Goal: Find specific page/section: Find specific page/section

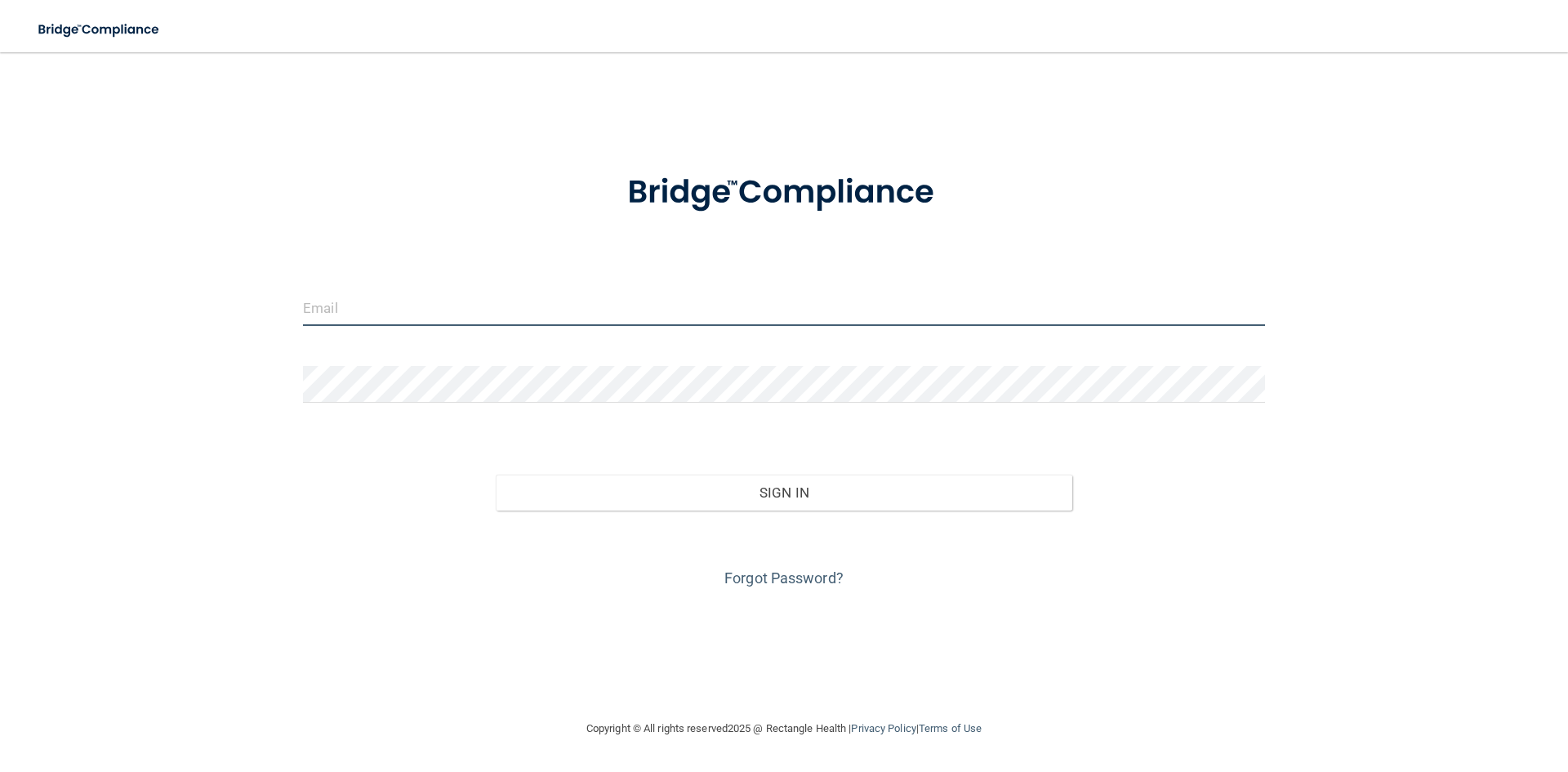
click at [431, 314] on input "email" at bounding box center [784, 307] width 962 height 36
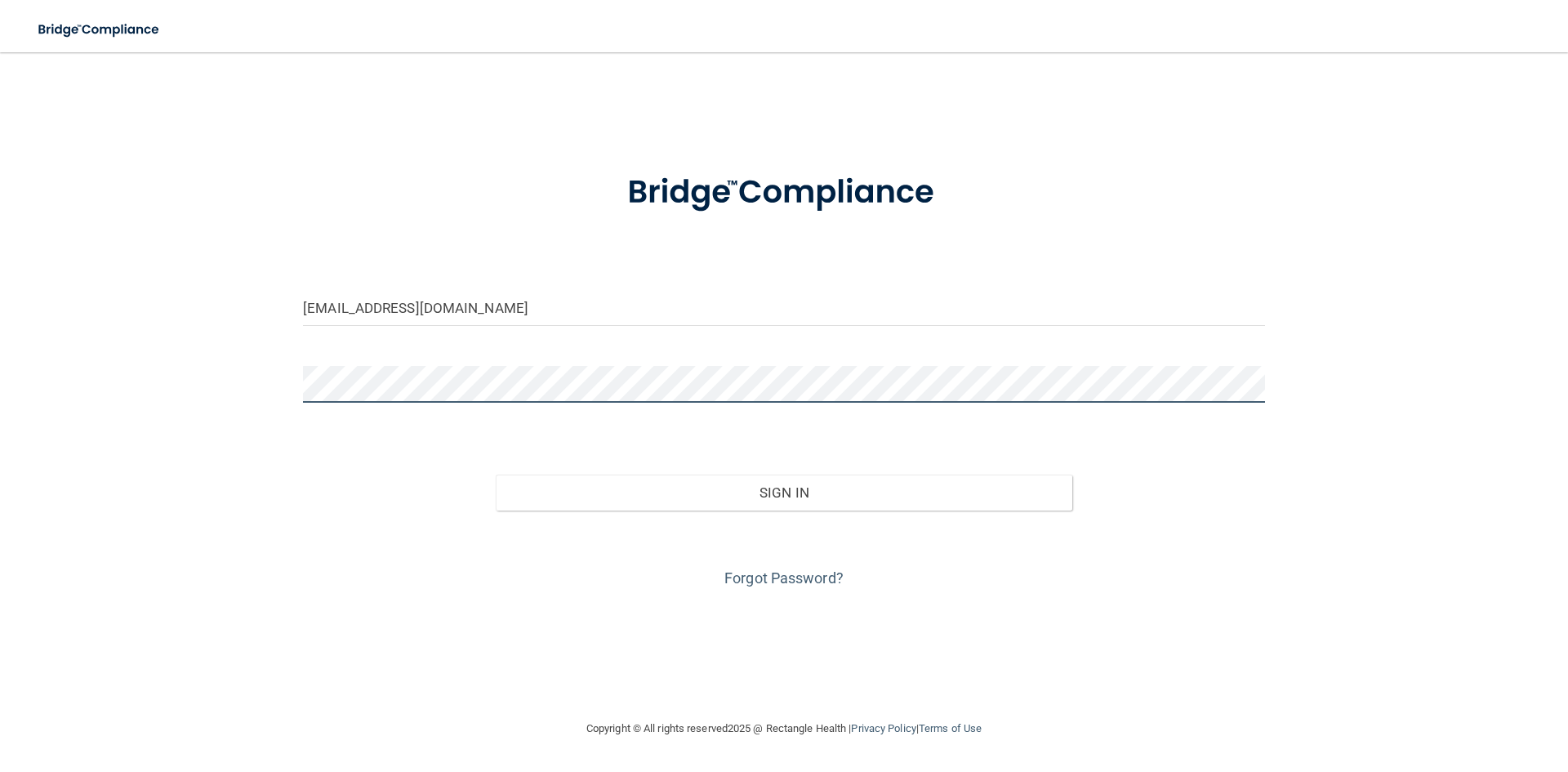
click at [496, 475] on button "Sign In" at bounding box center [784, 492] width 577 height 36
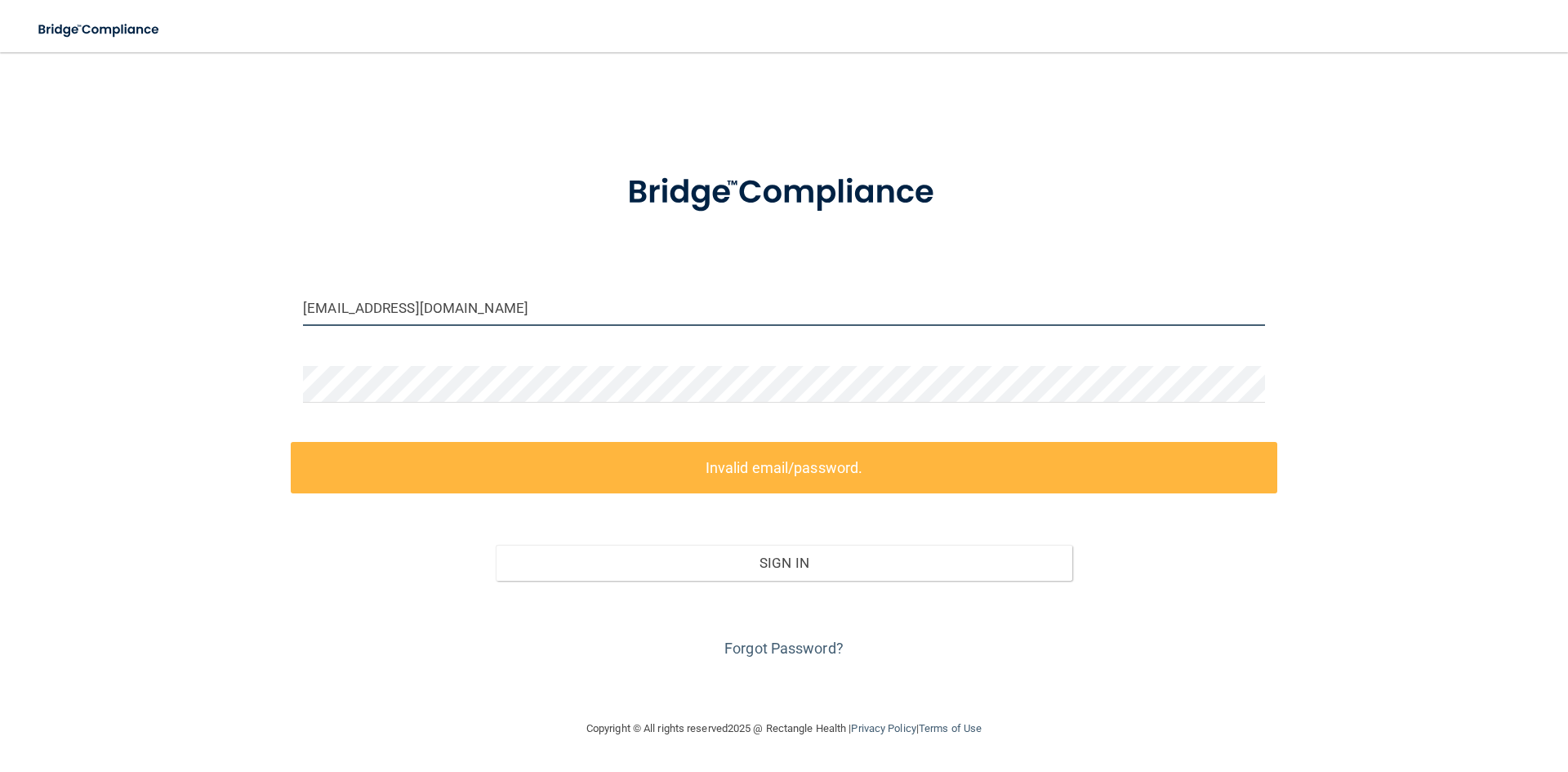
click at [515, 309] on input "[EMAIL_ADDRESS][DOMAIN_NAME]" at bounding box center [784, 307] width 962 height 36
drag, startPoint x: 482, startPoint y: 308, endPoint x: 216, endPoint y: 306, distance: 266.0
click at [216, 306] on div "[EMAIL_ADDRESS][DOMAIN_NAME] Invalid email/password. You don't have permission …" at bounding box center [784, 385] width 1503 height 634
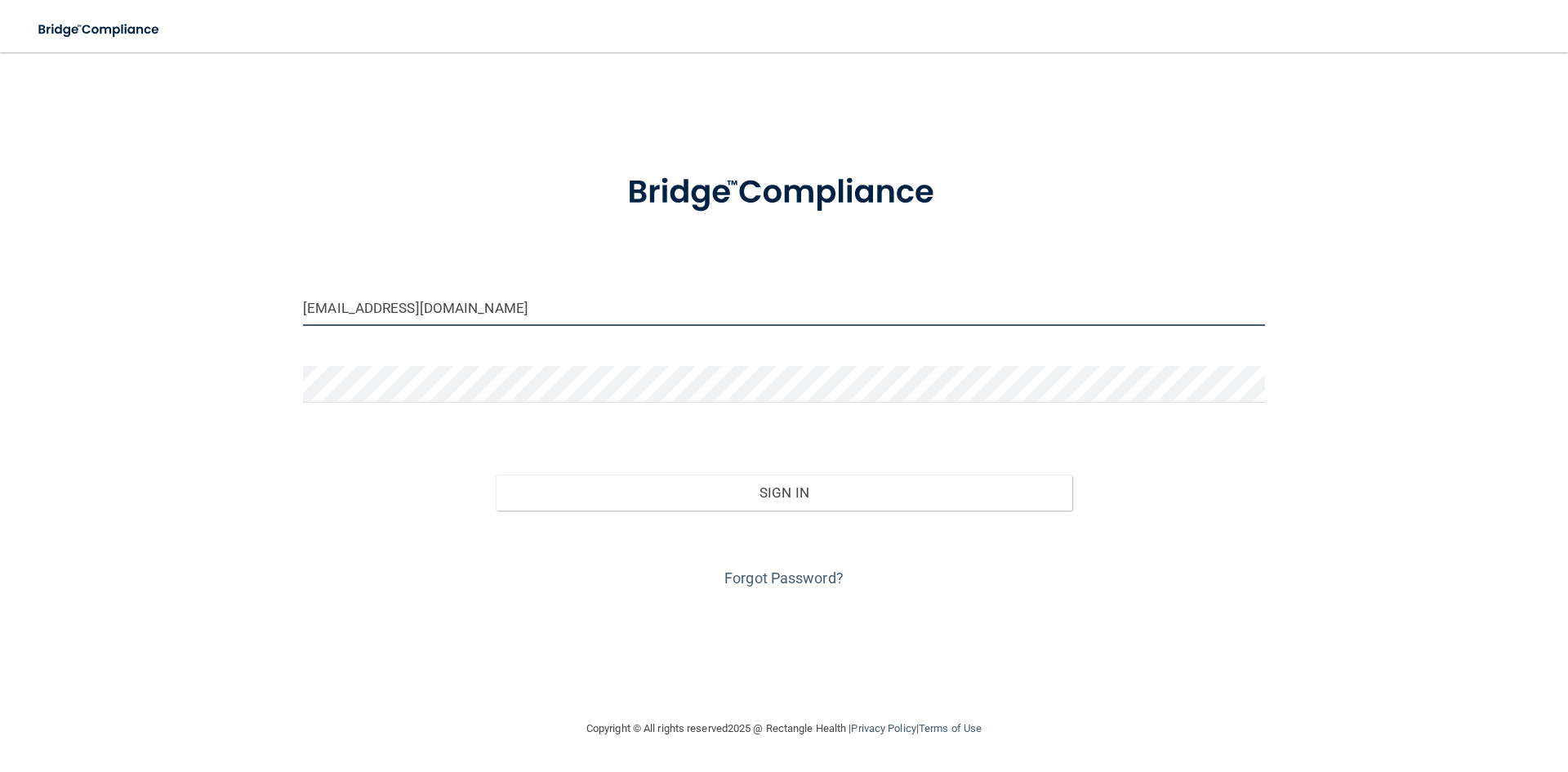
type input "[EMAIL_ADDRESS][DOMAIN_NAME]"
drag, startPoint x: 442, startPoint y: 444, endPoint x: 524, endPoint y: 452, distance: 82.4
click at [458, 453] on form "[EMAIL_ADDRESS][DOMAIN_NAME] Invalid email/password. You don't have permission …" at bounding box center [784, 370] width 962 height 441
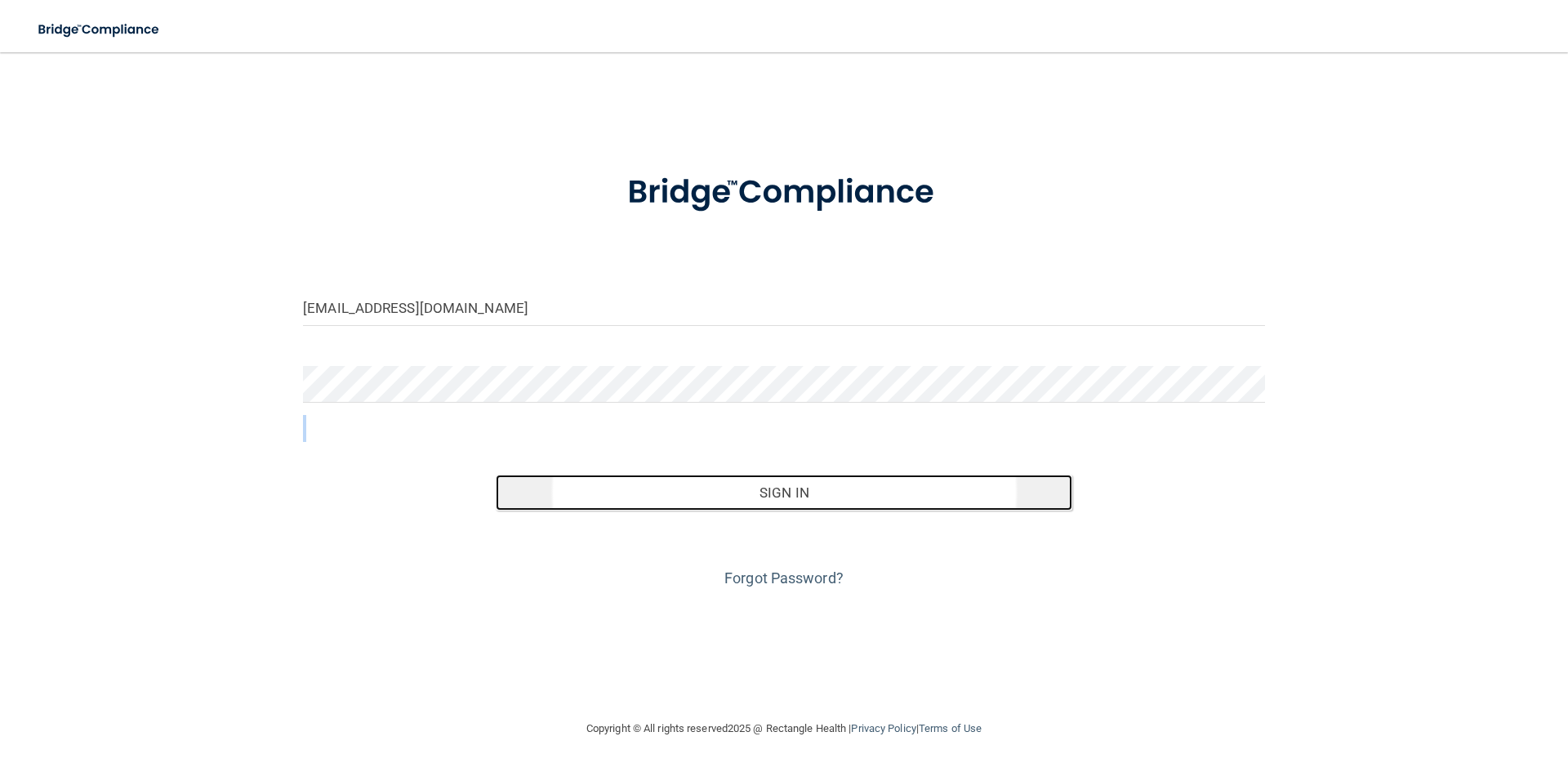
click at [814, 492] on button "Sign In" at bounding box center [784, 492] width 577 height 36
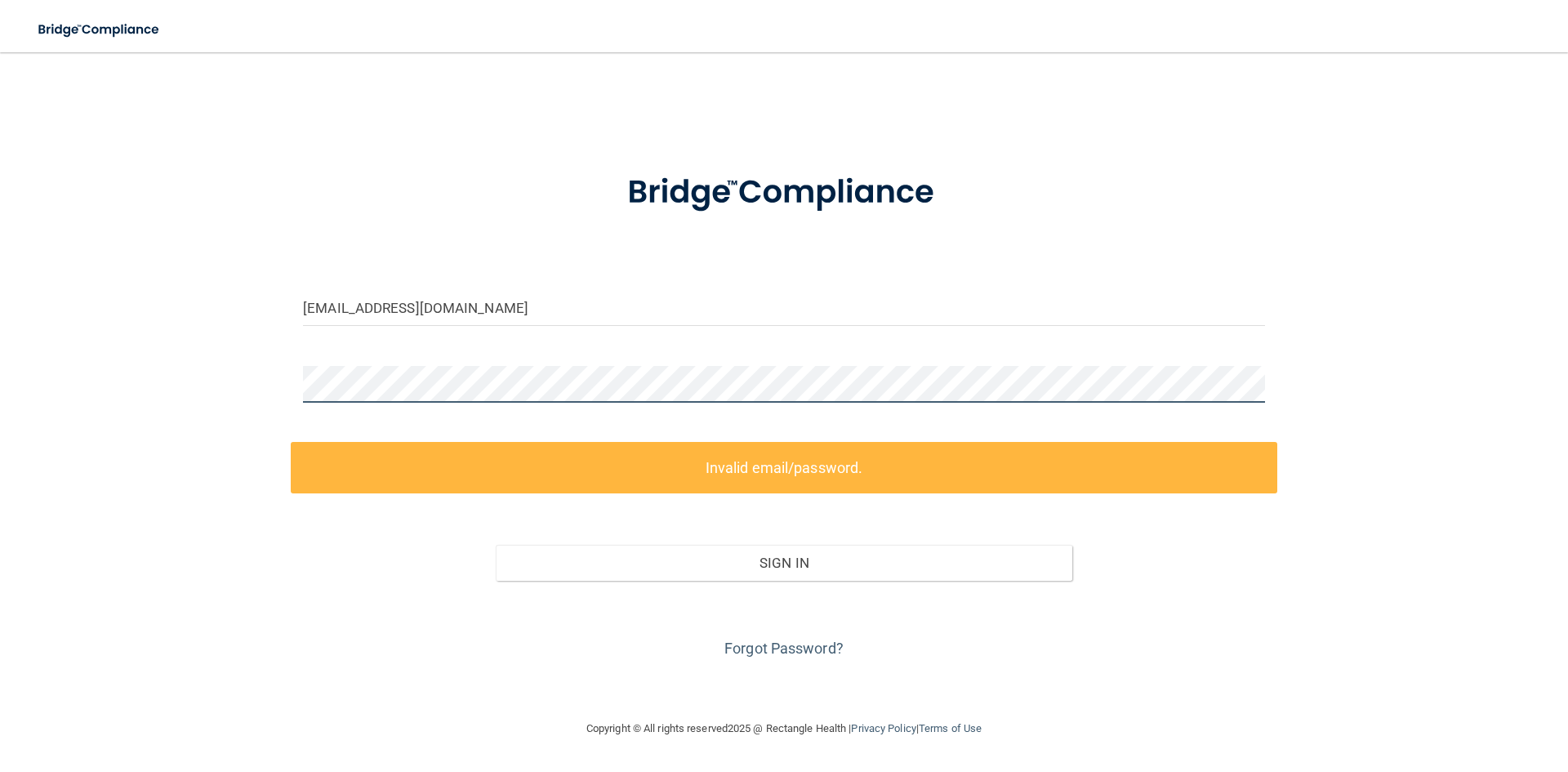
click at [265, 394] on div "[EMAIL_ADDRESS][DOMAIN_NAME] Invalid email/password. You don't have permission …" at bounding box center [784, 385] width 1503 height 634
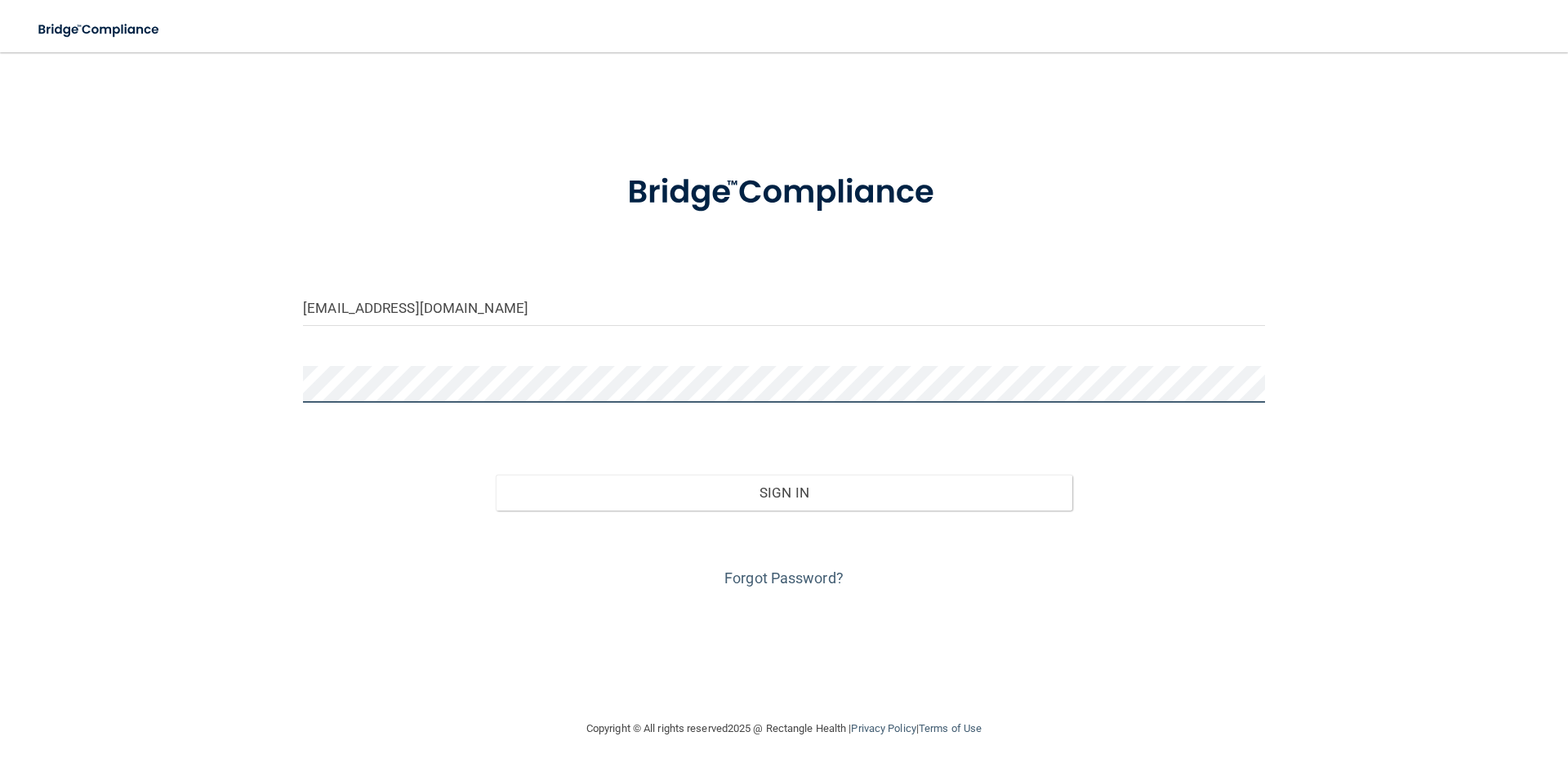
click at [496, 475] on button "Sign In" at bounding box center [784, 492] width 577 height 36
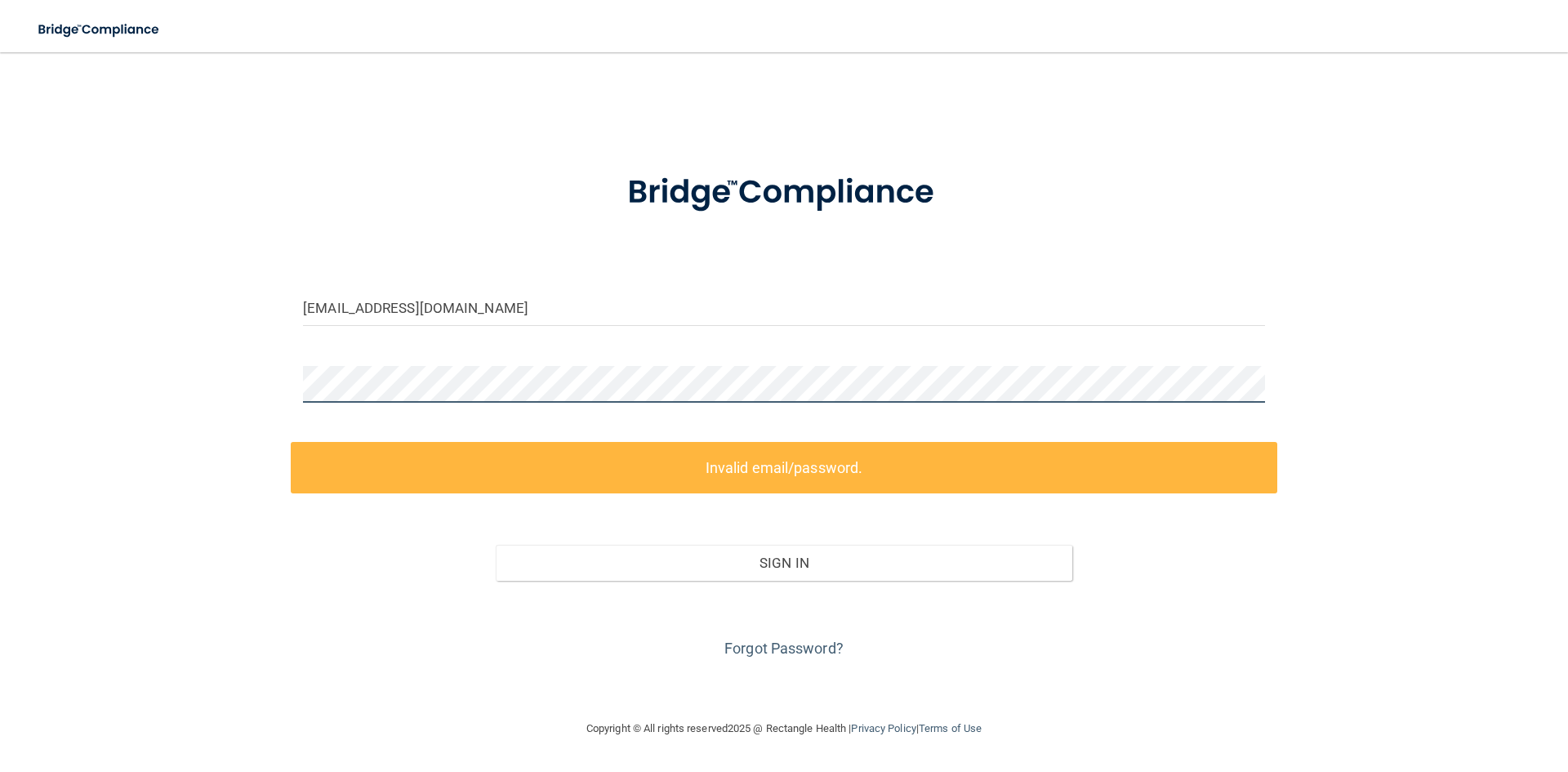
click at [247, 374] on div "[EMAIL_ADDRESS][DOMAIN_NAME] Invalid email/password. You don't have permission …" at bounding box center [784, 385] width 1503 height 634
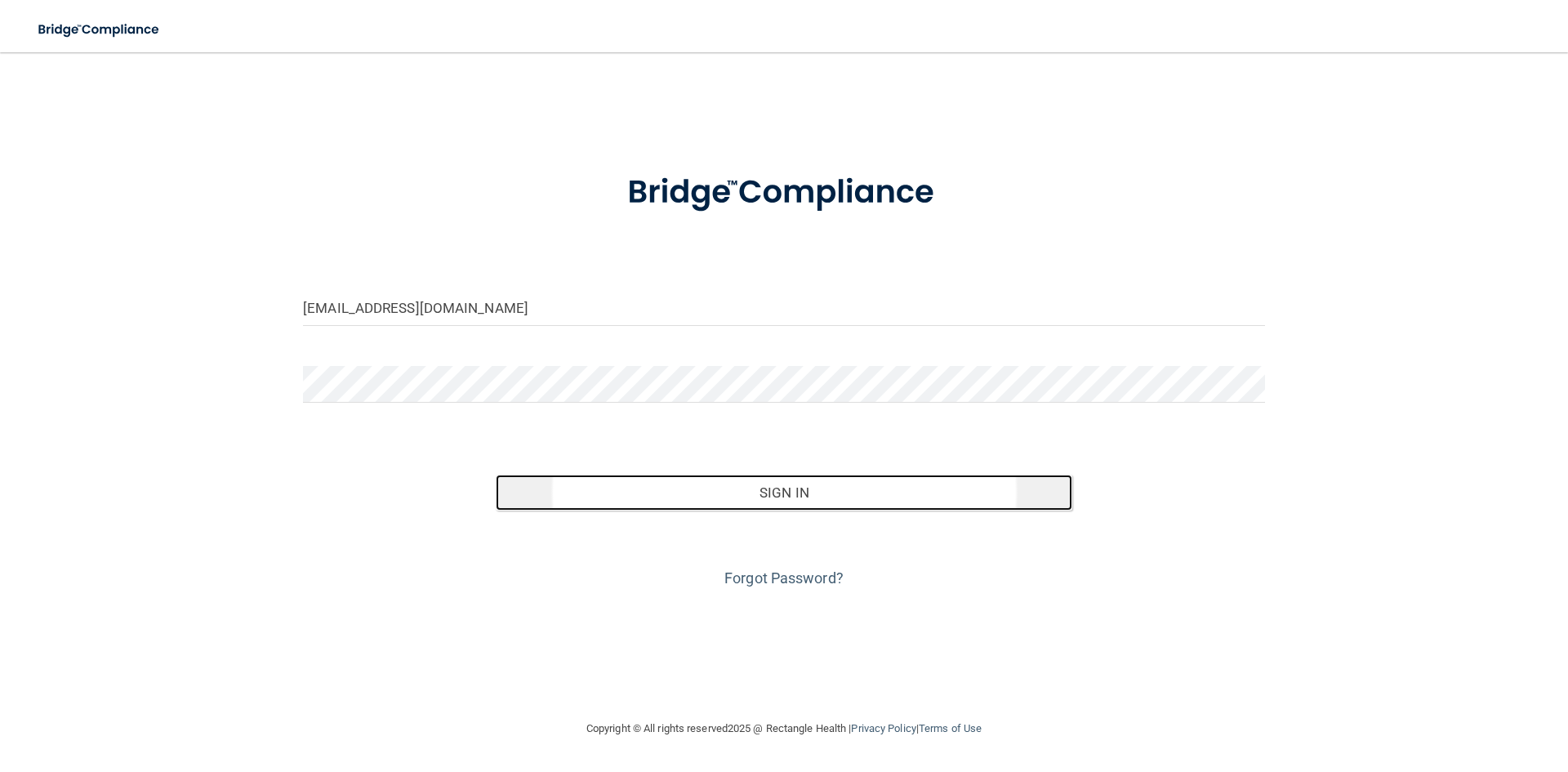
click at [719, 492] on button "Sign In" at bounding box center [784, 492] width 577 height 36
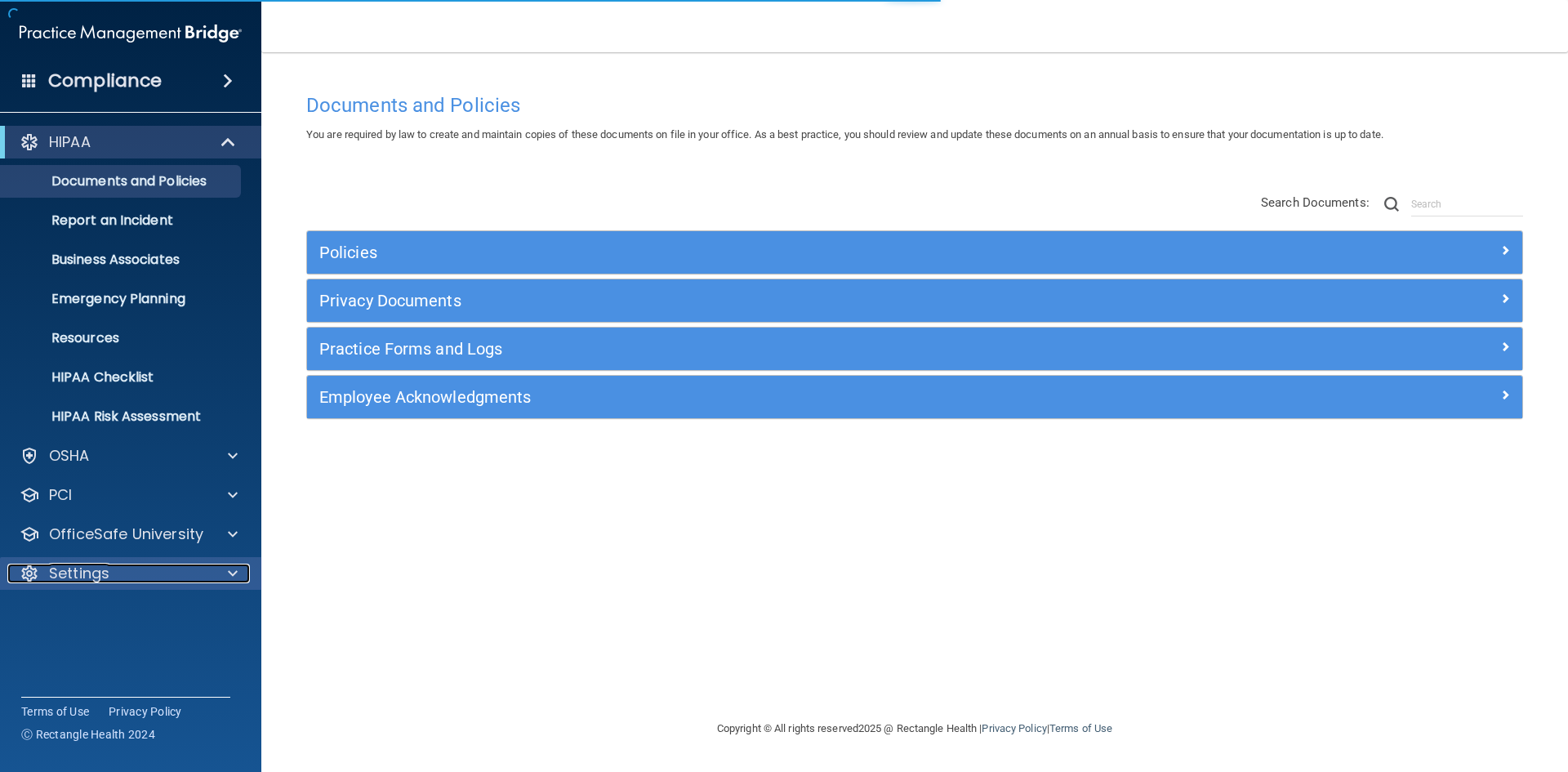
click at [224, 574] on div at bounding box center [231, 573] width 41 height 20
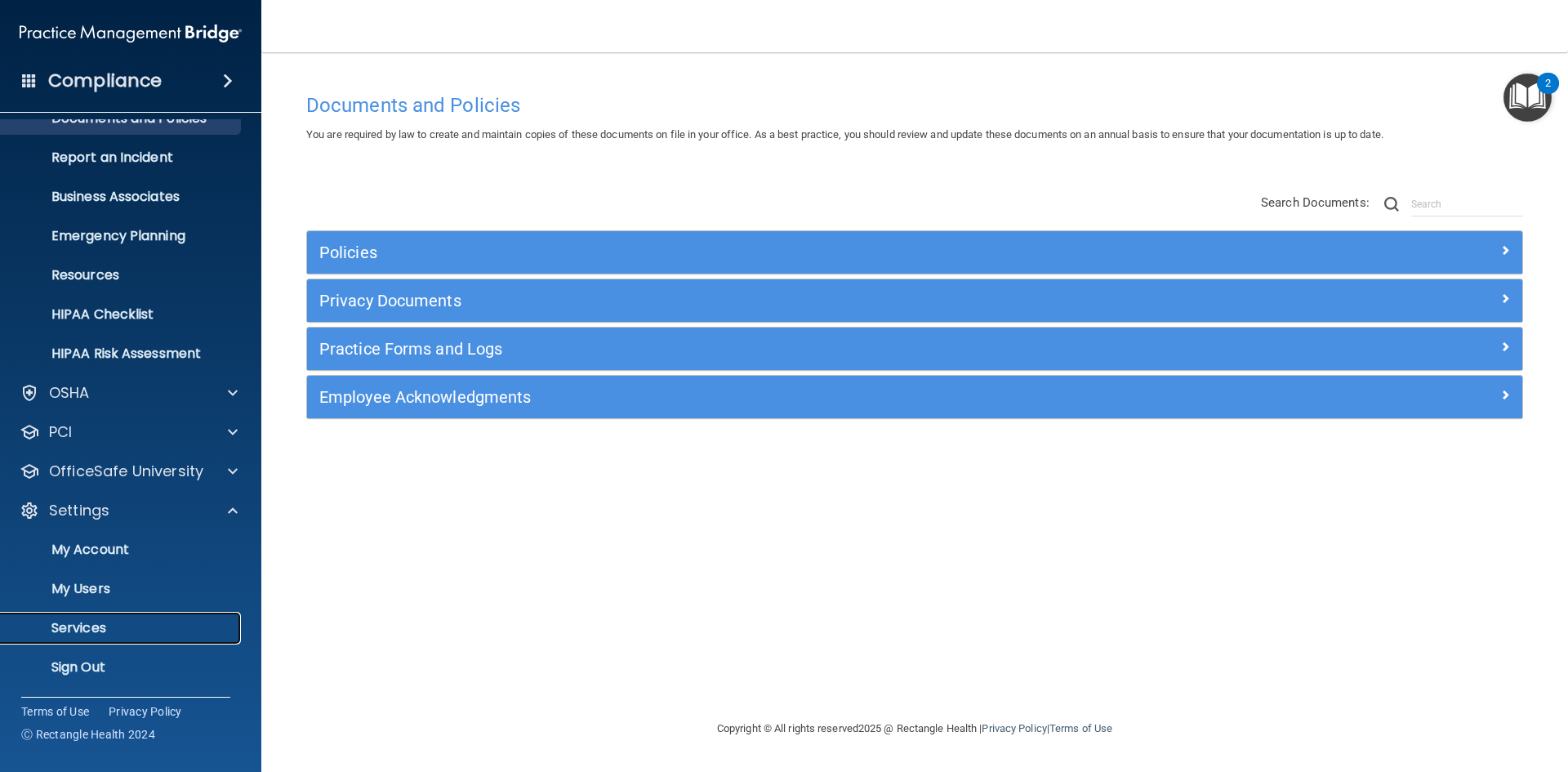
click at [91, 633] on p "Services" at bounding box center [122, 628] width 223 height 16
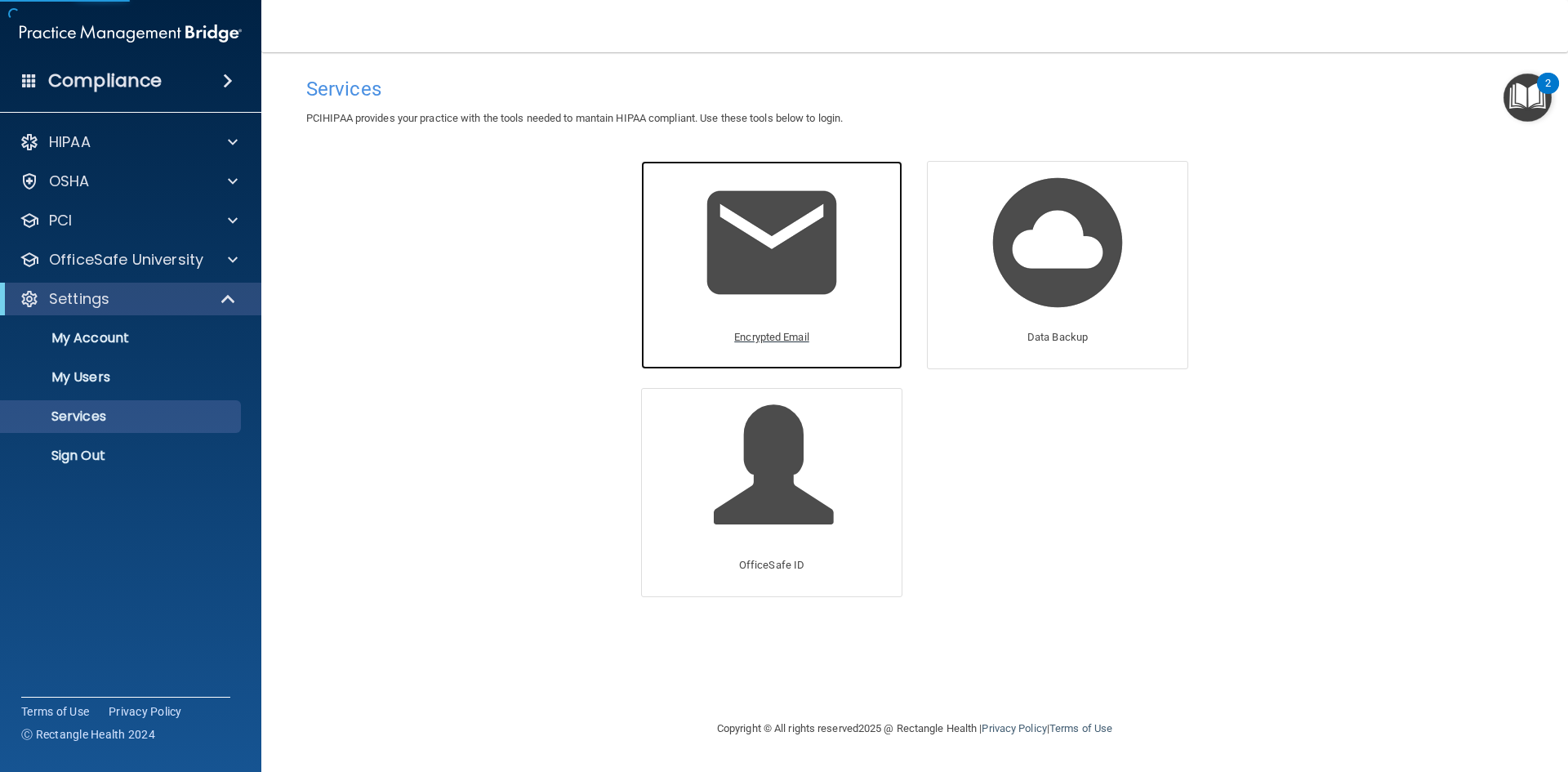
click at [789, 337] on p "Encrypted Email" at bounding box center [772, 337] width 75 height 20
